Goal: Transaction & Acquisition: Purchase product/service

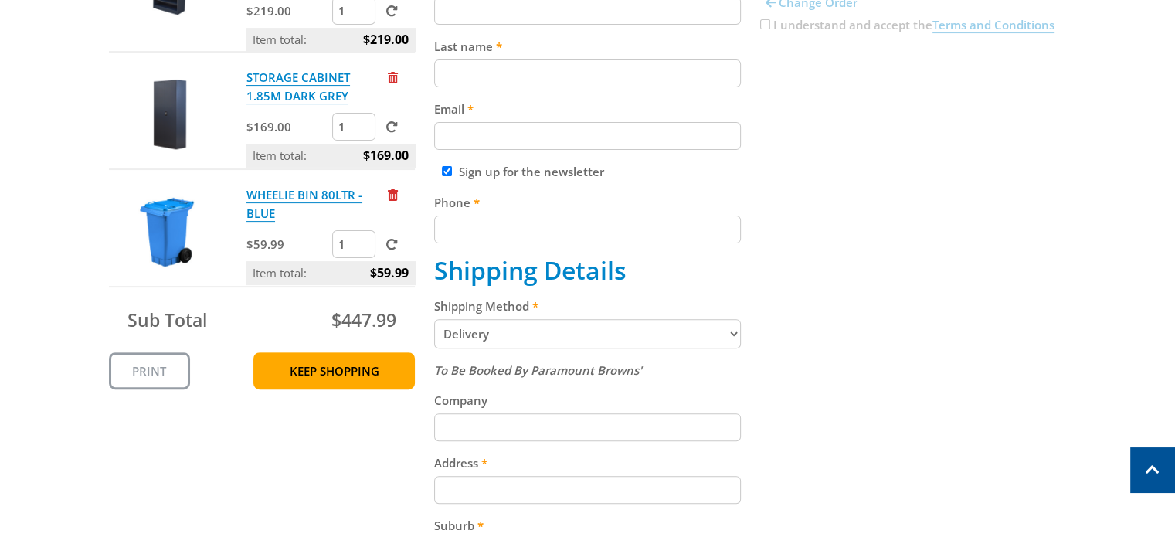
scroll to position [464, 0]
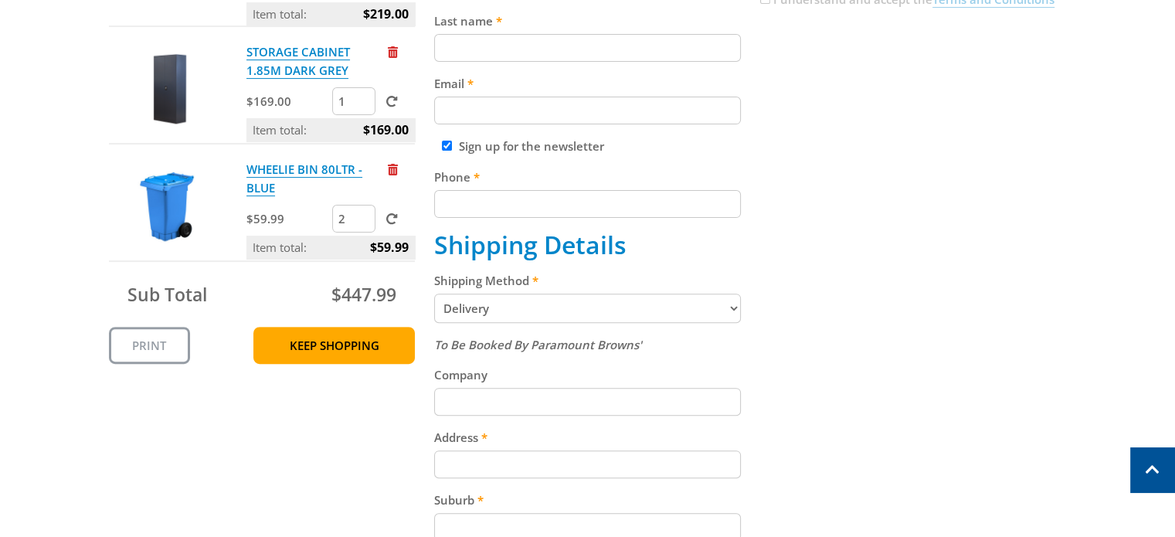
type input "2"
click at [362, 212] on input "2" at bounding box center [353, 219] width 43 height 28
click at [971, 258] on div "Cart STORAGE CABINET 1.85M DARK GREY - OPEN SHELVES $219.00 1 Item total: $219.…" at bounding box center [588, 347] width 958 height 988
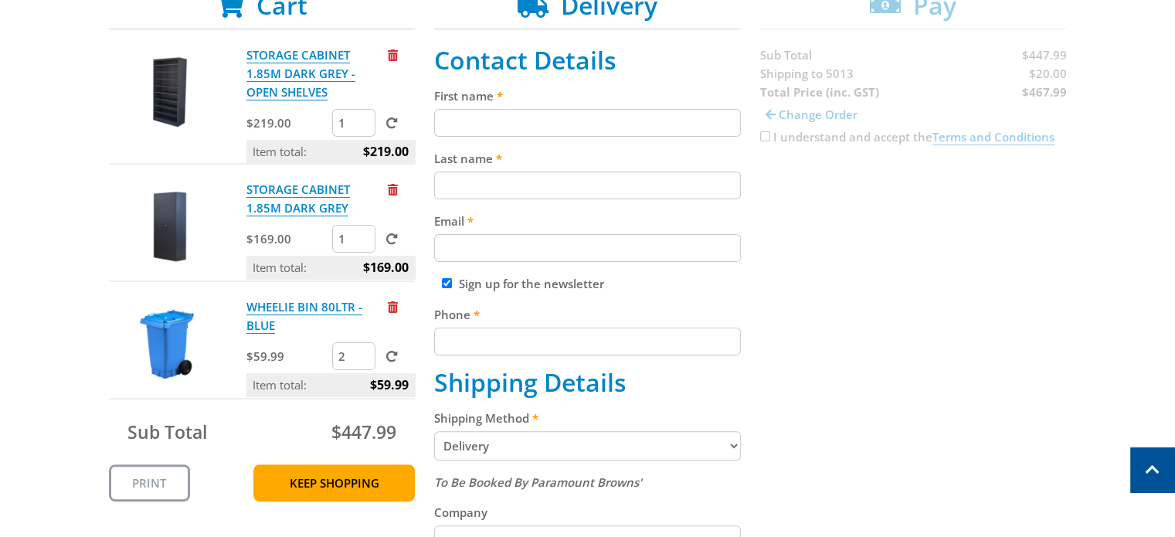
scroll to position [309, 0]
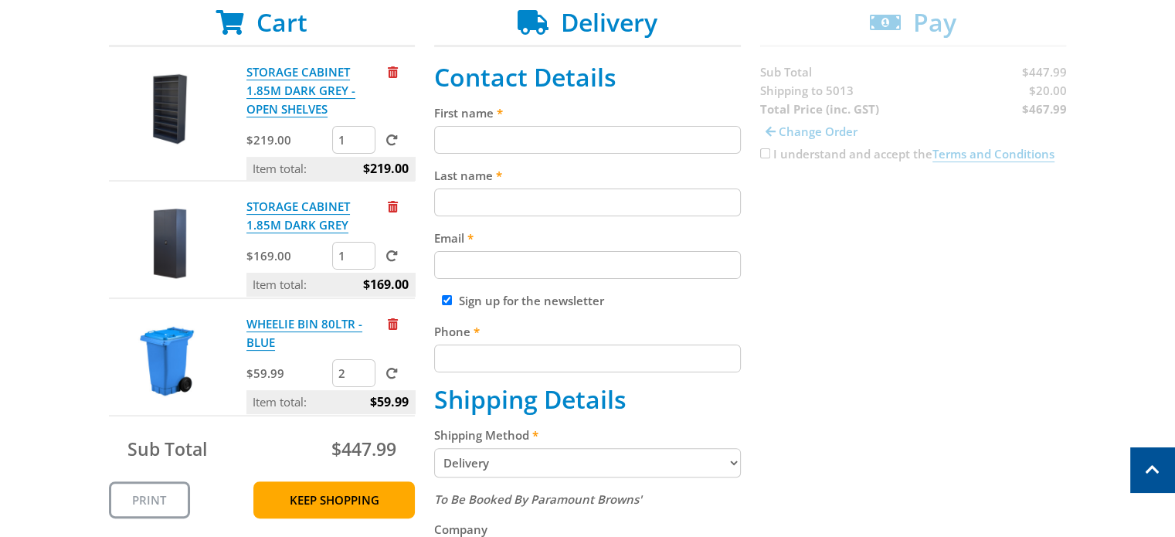
click at [392, 370] on span at bounding box center [392, 374] width 12 height 12
click at [0, 0] on input "submit" at bounding box center [0, 0] width 0 height 0
click at [454, 140] on input "First name" at bounding box center [587, 140] width 307 height 28
type input "Michael"
type input "Bamford"
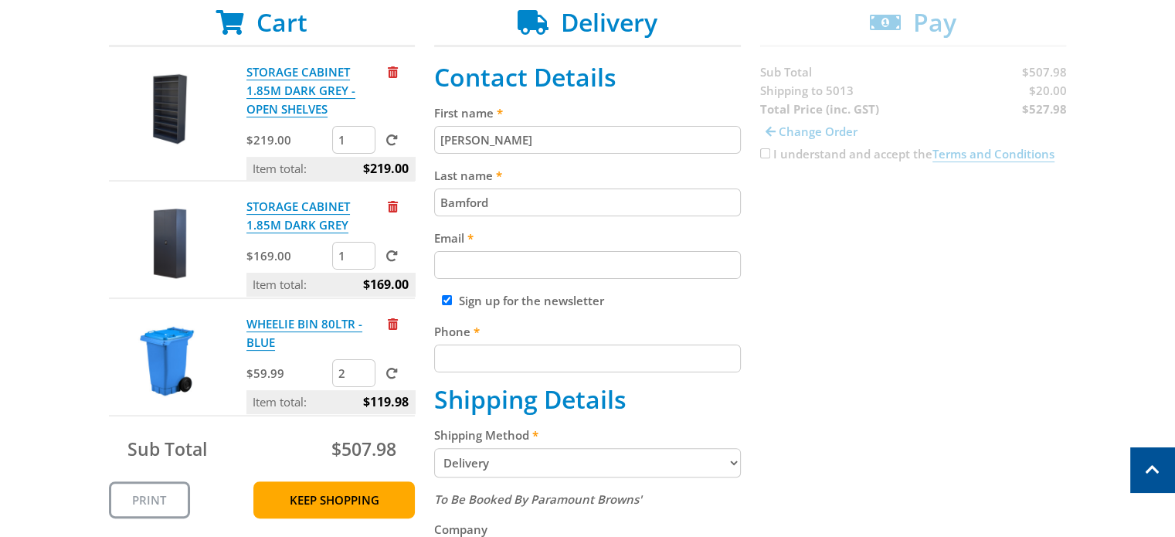
type input "michael@hpmechanicalsolutions.com.au"
type input "0417208546"
type input "8 Queen Street"
type input "ROSEWORTHY"
select select "SA"
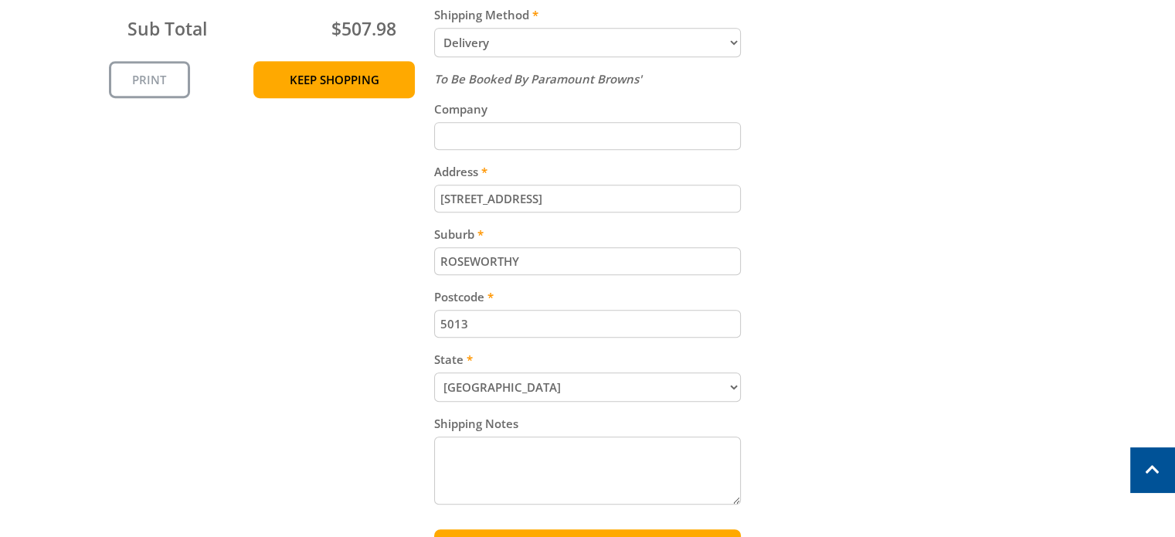
scroll to position [695, 0]
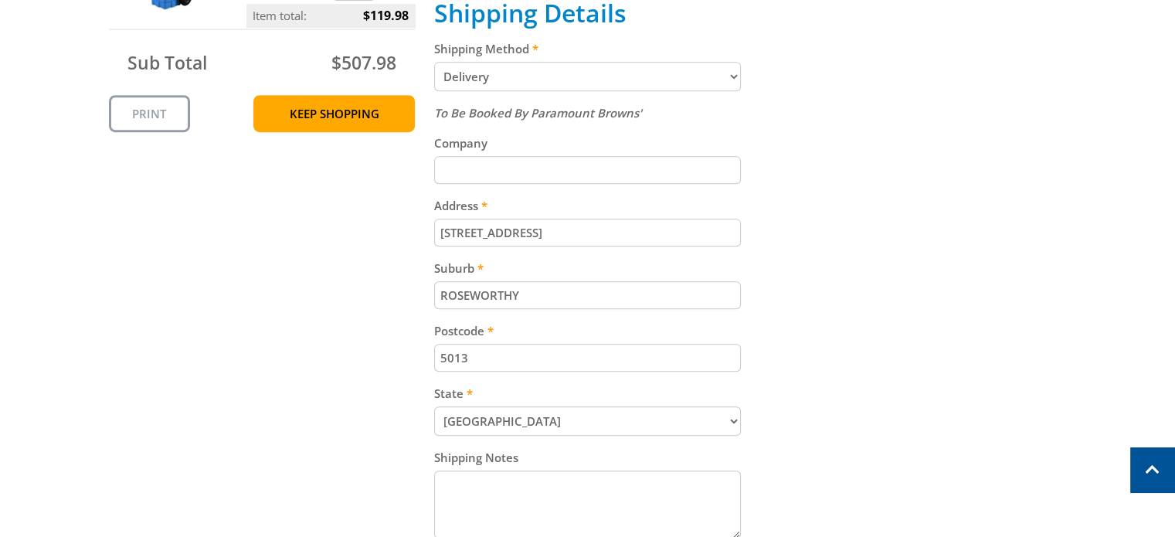
click at [501, 360] on input "5013" at bounding box center [587, 358] width 307 height 28
click at [919, 301] on div "Cart STORAGE CABINET 1.85M DARK GREY - OPEN SHELVES $219.00 1 Item total: $219.…" at bounding box center [588, 115] width 958 height 988
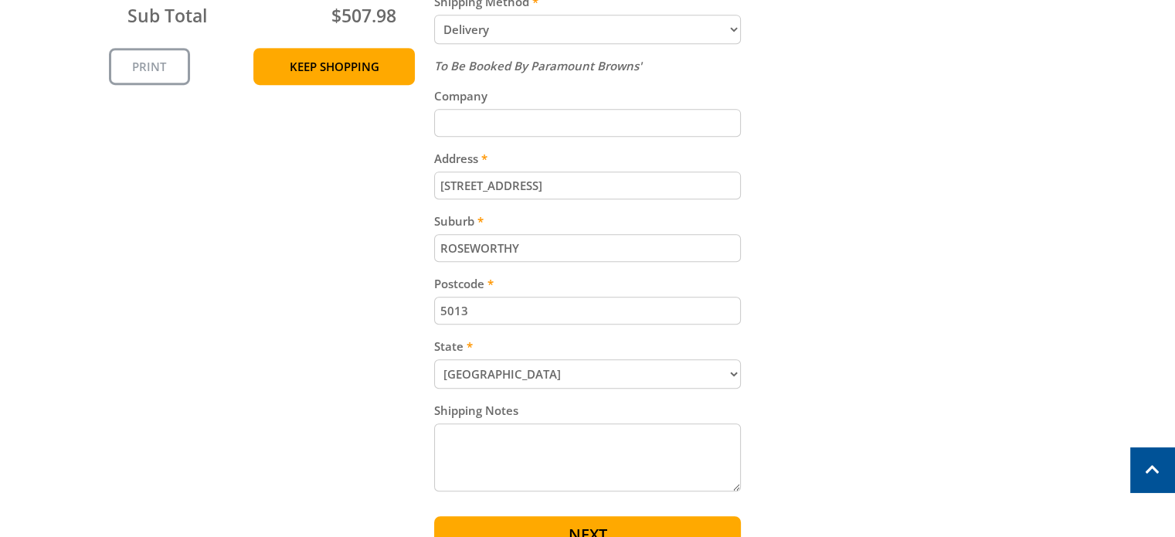
scroll to position [773, 0]
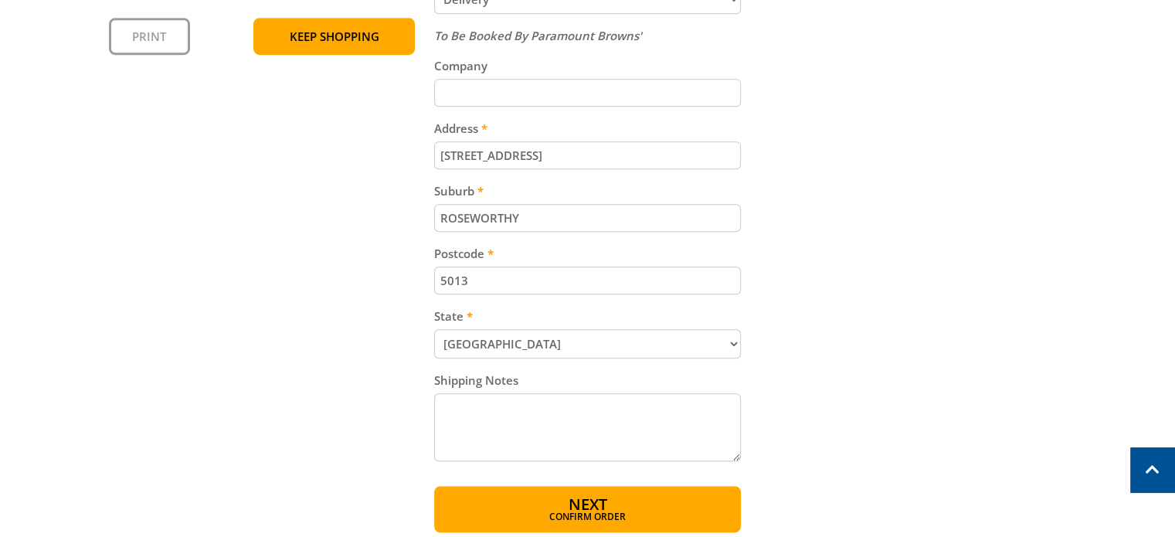
drag, startPoint x: 544, startPoint y: 210, endPoint x: 440, endPoint y: 226, distance: 105.6
click at [440, 226] on input "ROSEWORTHY" at bounding box center [587, 218] width 307 height 28
drag, startPoint x: 541, startPoint y: 151, endPoint x: 442, endPoint y: 154, distance: 98.9
click at [442, 154] on input "8 Queen Street" at bounding box center [587, 155] width 307 height 28
type input "552 wilkins road"
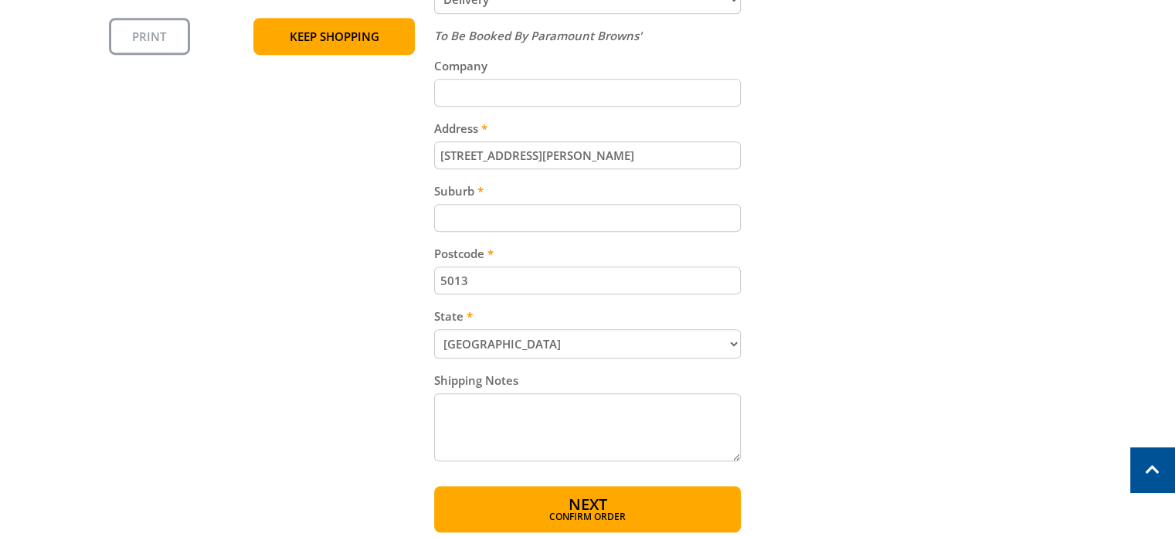
click at [474, 215] on input "Suburb" at bounding box center [587, 218] width 307 height 28
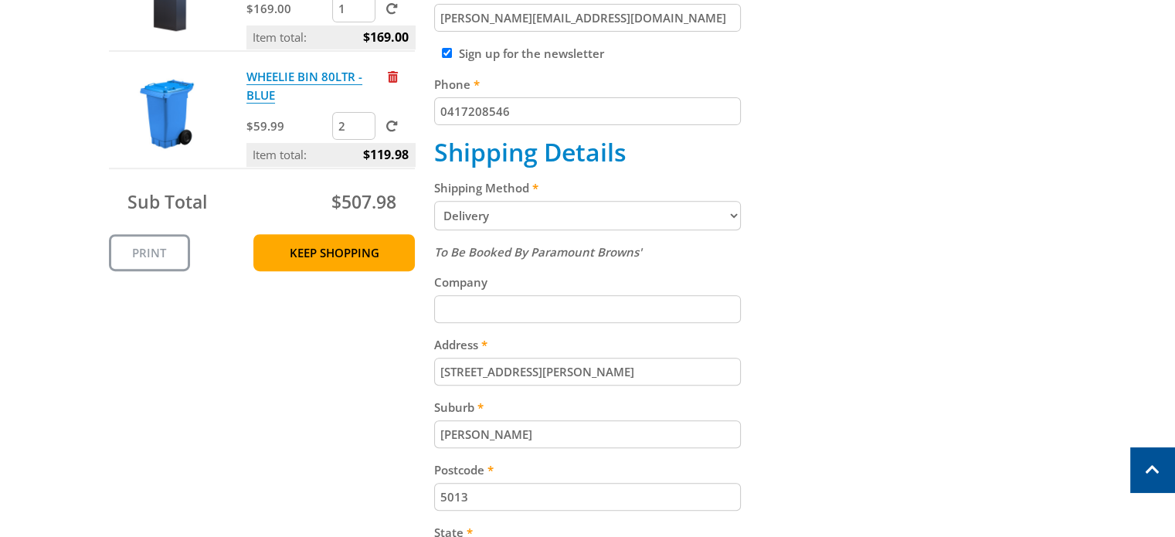
scroll to position [541, 0]
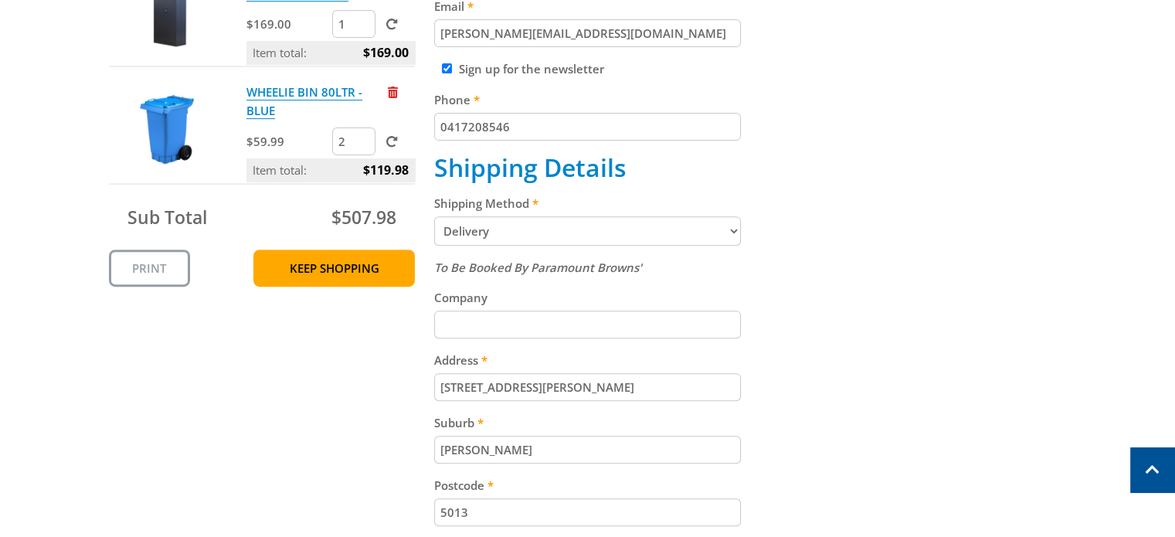
type input "wingfield"
click at [900, 390] on div "Cart STORAGE CABINET 1.85M DARK GREY - OPEN SHELVES $219.00 1 Item total: $219.…" at bounding box center [588, 270] width 958 height 988
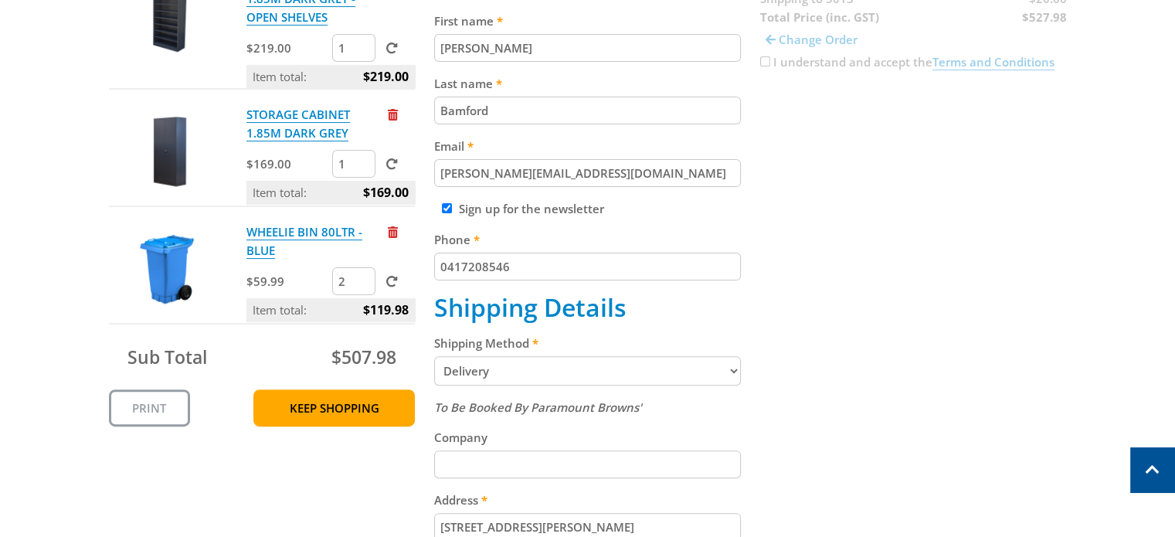
scroll to position [386, 0]
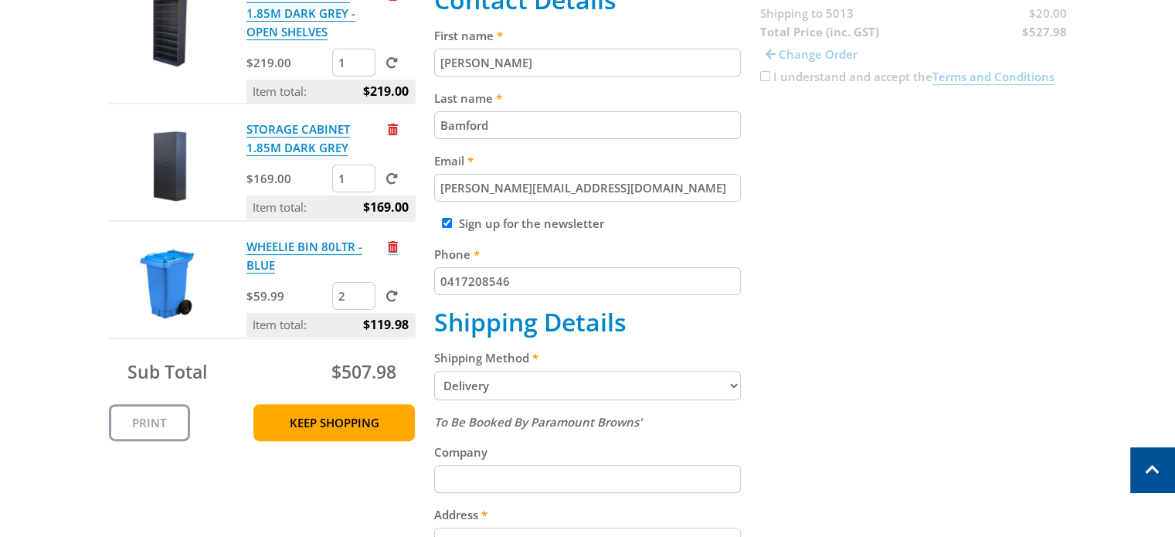
click at [393, 249] on span "Remove from cart" at bounding box center [393, 247] width 10 height 12
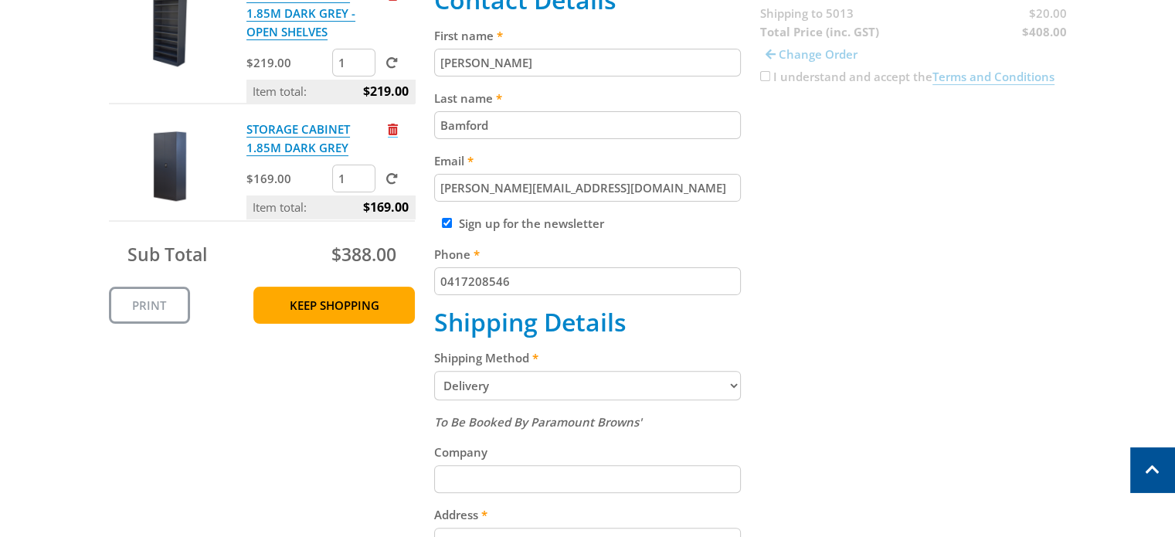
click at [396, 132] on span "Remove from cart" at bounding box center [393, 130] width 10 height 12
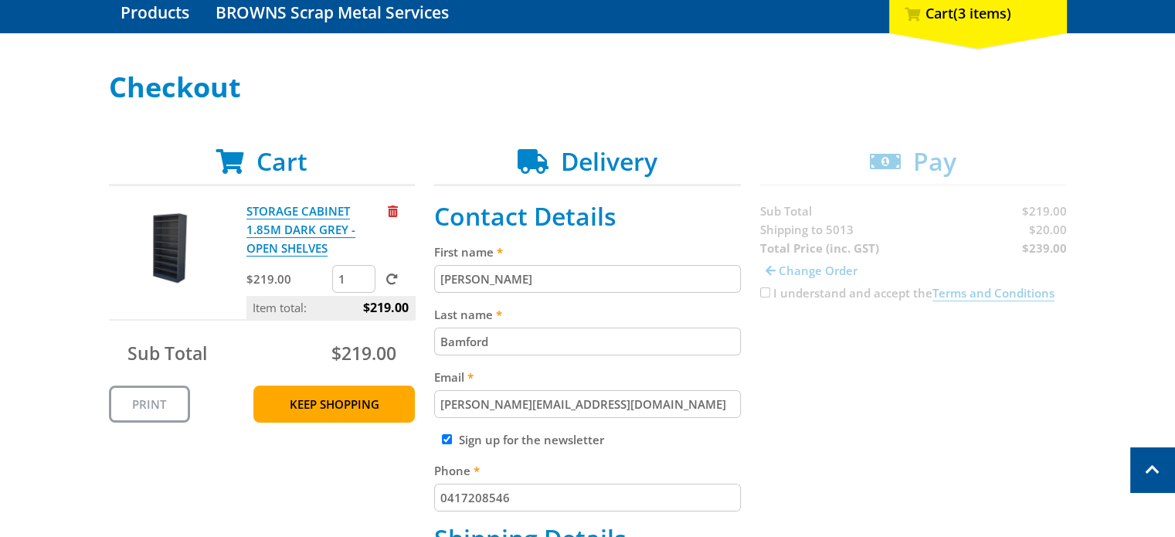
scroll to position [155, 0]
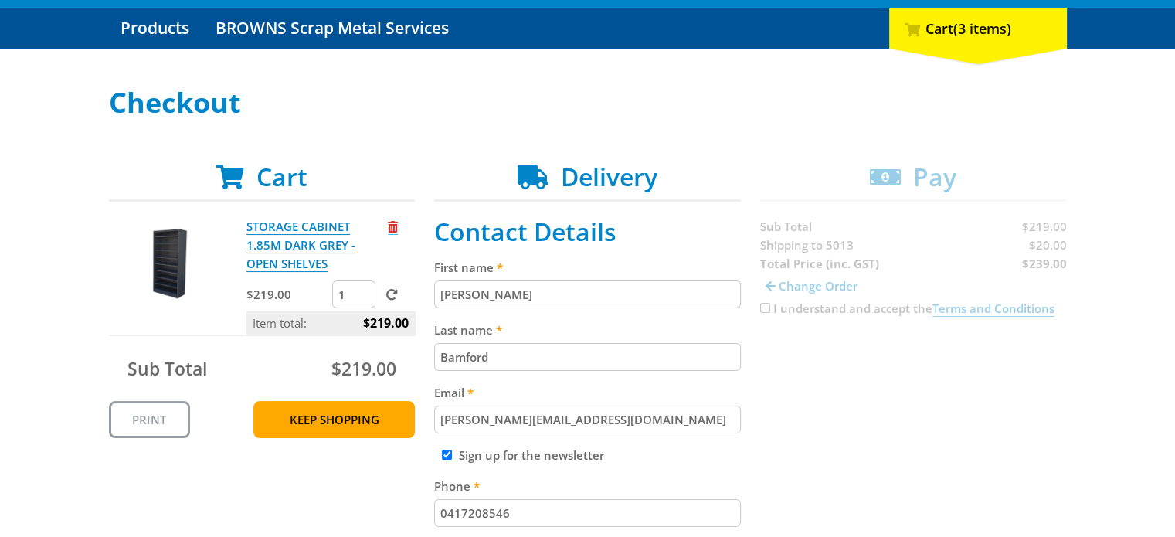
click at [394, 222] on span "Remove from cart" at bounding box center [393, 227] width 10 height 12
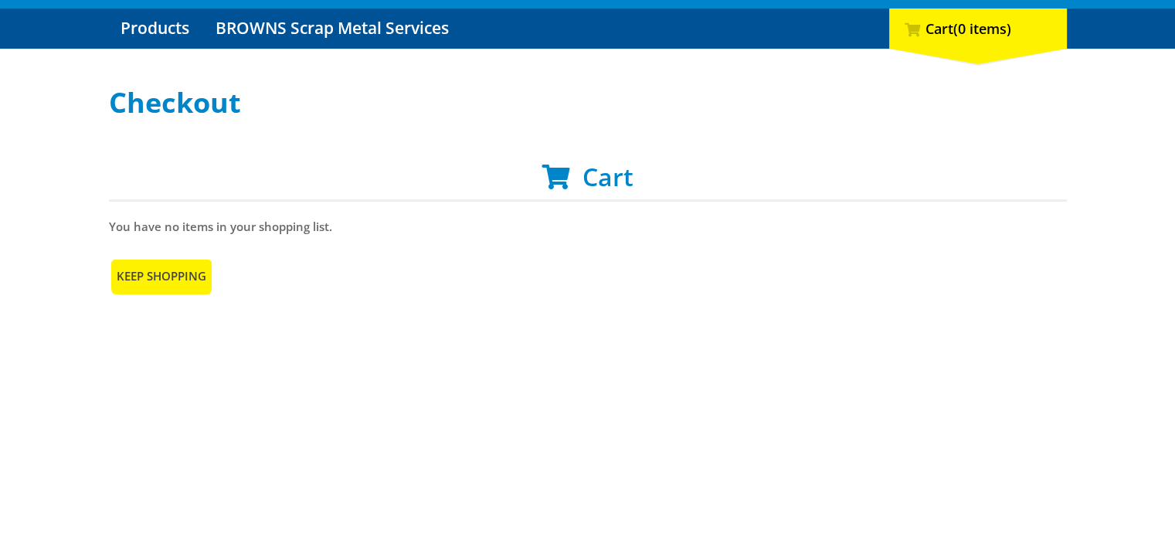
click at [167, 272] on link "Keep Shopping" at bounding box center [161, 275] width 105 height 37
